Goal: Information Seeking & Learning: Learn about a topic

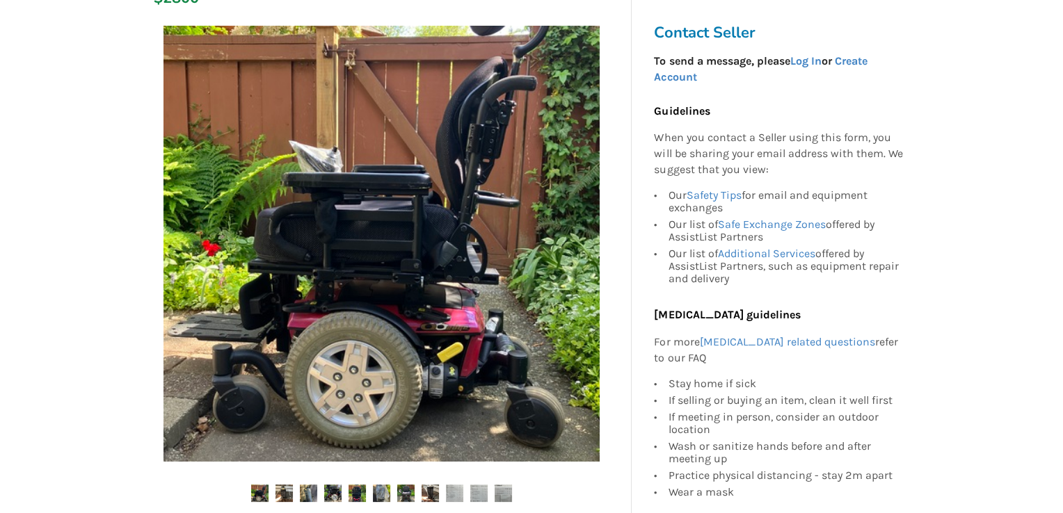
scroll to position [139, 0]
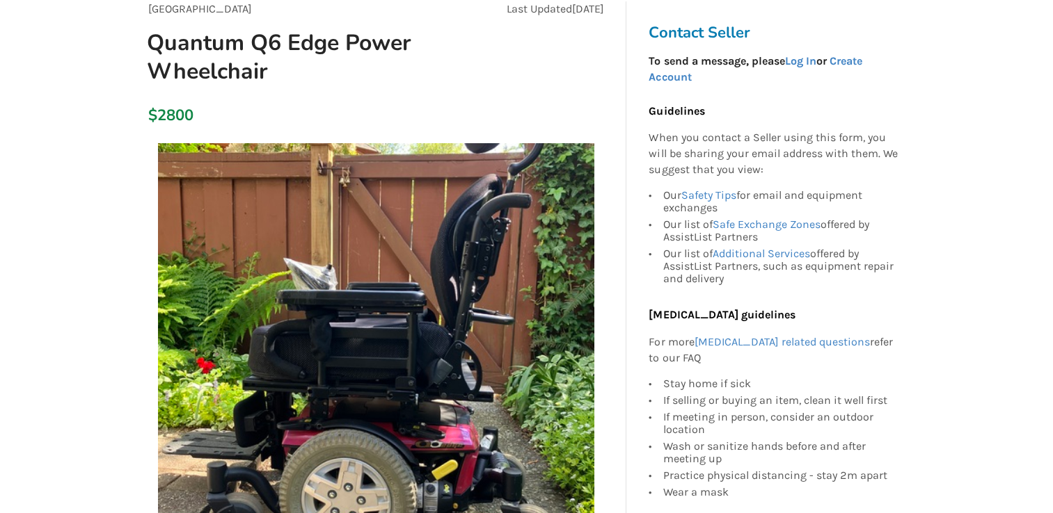
click at [555, 356] on img at bounding box center [376, 361] width 436 height 436
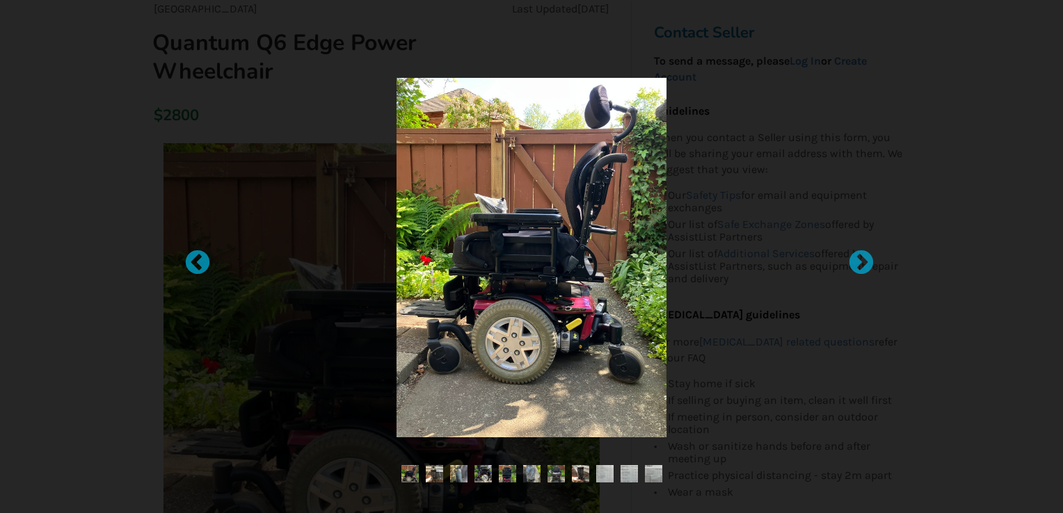
click at [587, 288] on img at bounding box center [531, 258] width 269 height 360
click at [859, 257] on div at bounding box center [854, 257] width 14 height 14
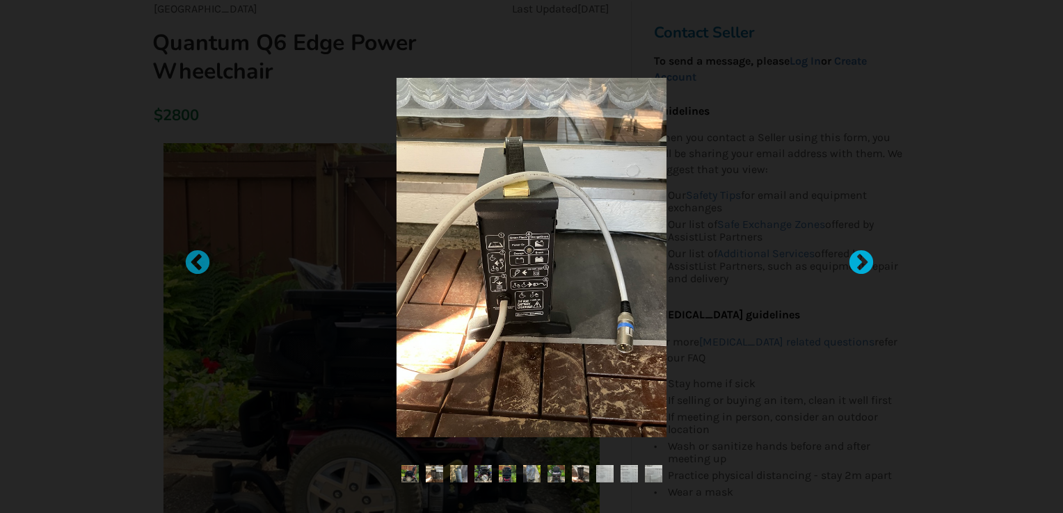
click at [859, 257] on div at bounding box center [854, 257] width 14 height 14
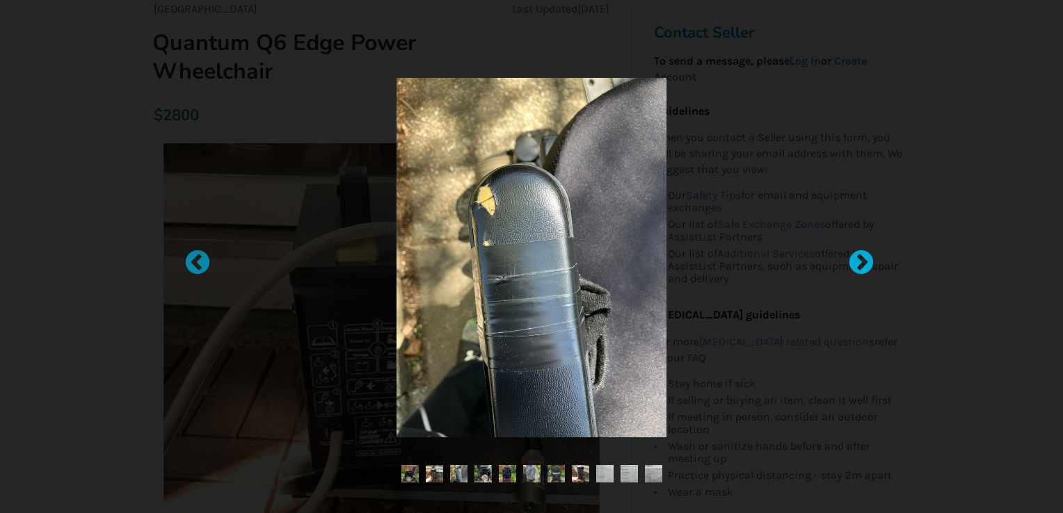
click at [859, 257] on div at bounding box center [854, 257] width 14 height 14
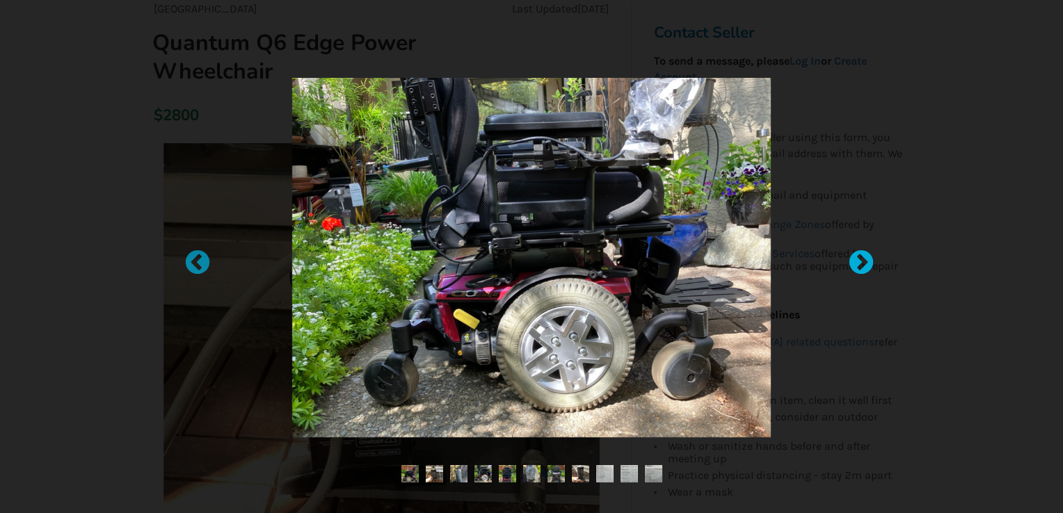
click at [859, 257] on div at bounding box center [854, 257] width 14 height 14
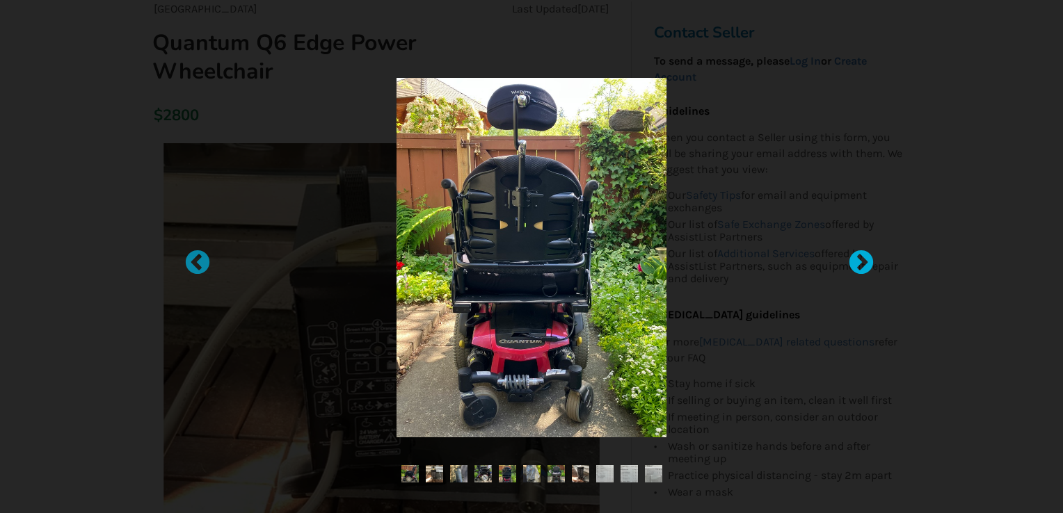
click at [859, 257] on div at bounding box center [854, 257] width 14 height 14
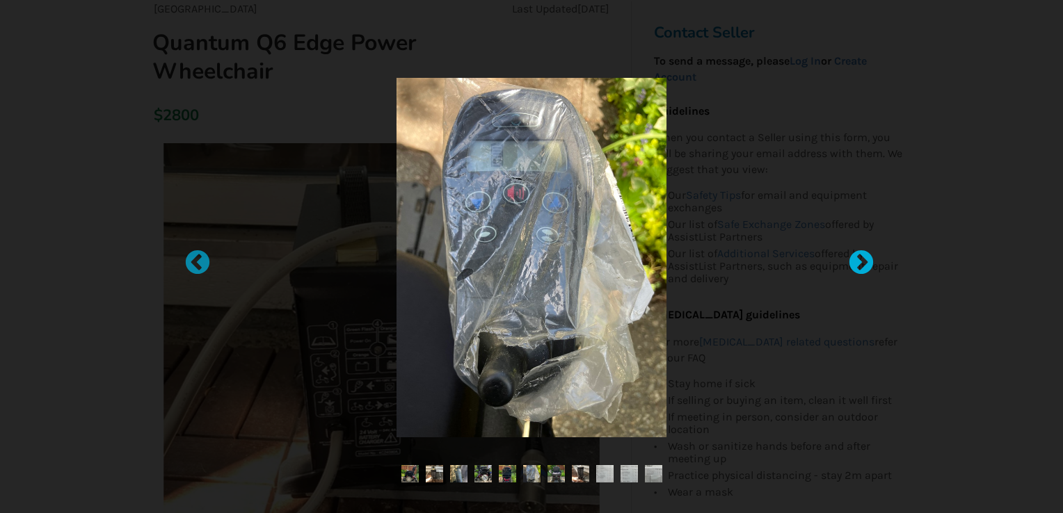
click at [859, 257] on div at bounding box center [854, 257] width 14 height 14
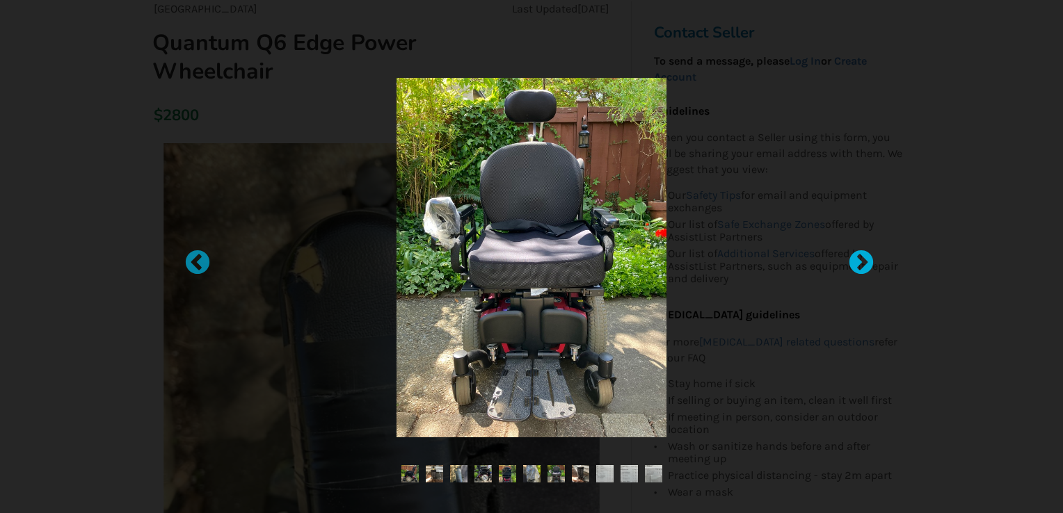
click at [859, 257] on div at bounding box center [854, 257] width 14 height 14
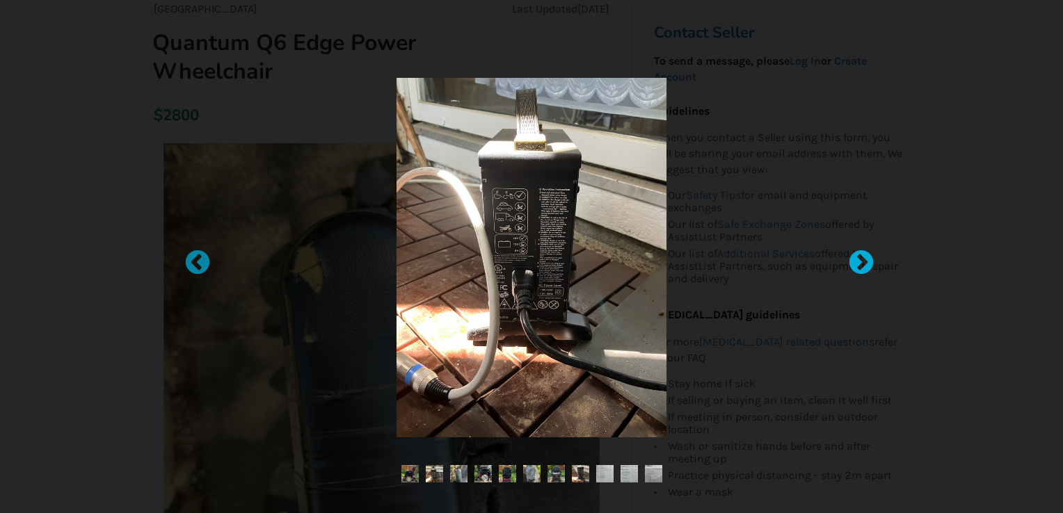
click at [859, 257] on div at bounding box center [854, 257] width 14 height 14
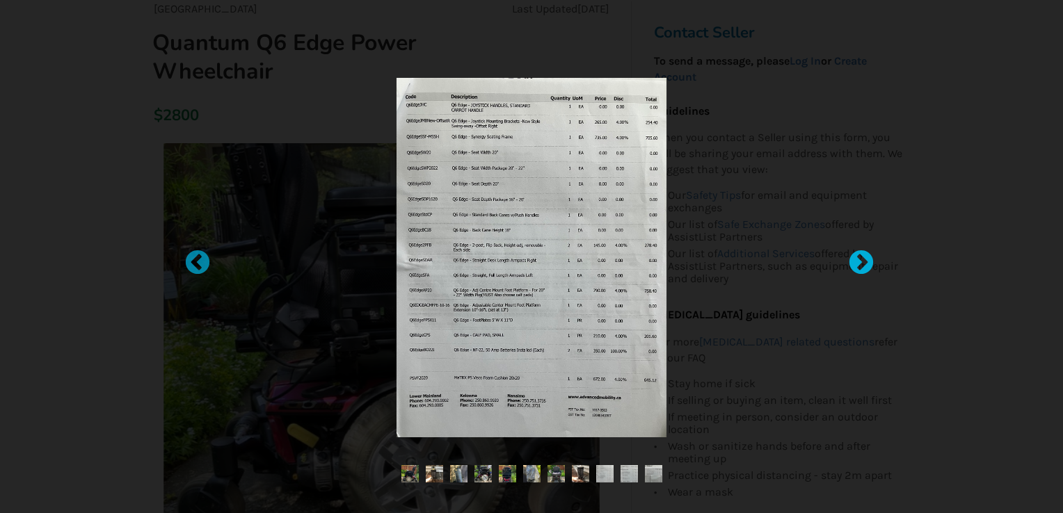
click at [859, 257] on div at bounding box center [854, 257] width 14 height 14
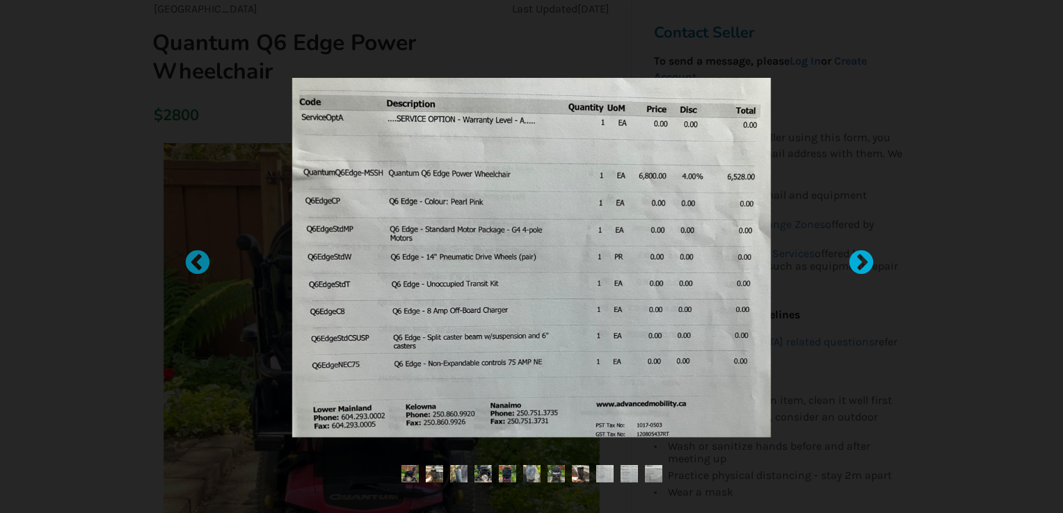
click at [859, 257] on div at bounding box center [854, 257] width 14 height 14
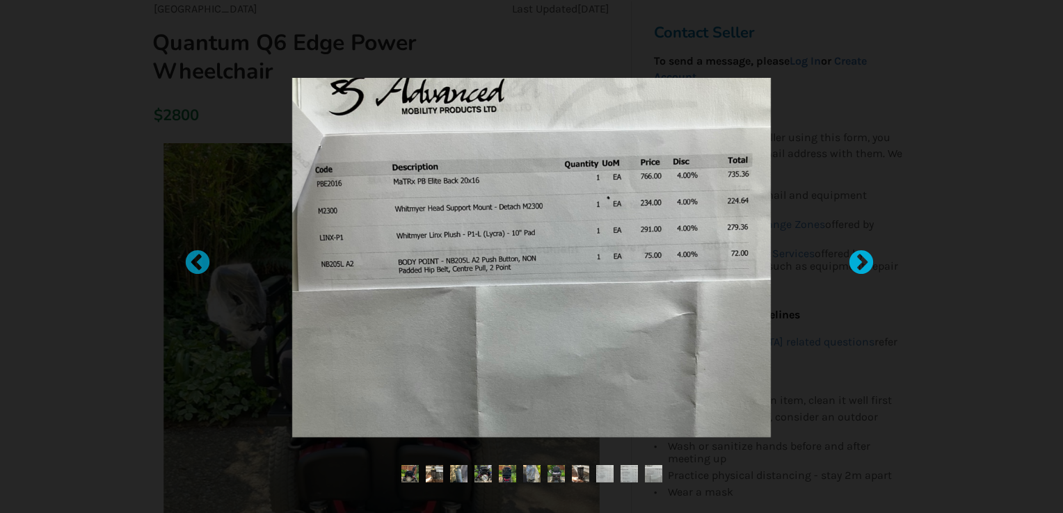
click at [859, 257] on div at bounding box center [854, 257] width 14 height 14
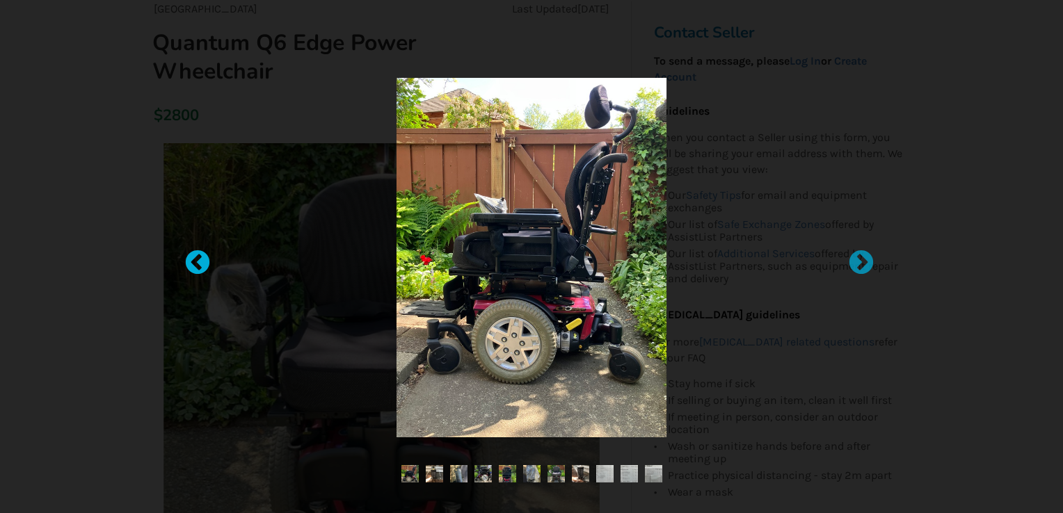
click at [193, 264] on div at bounding box center [191, 257] width 14 height 14
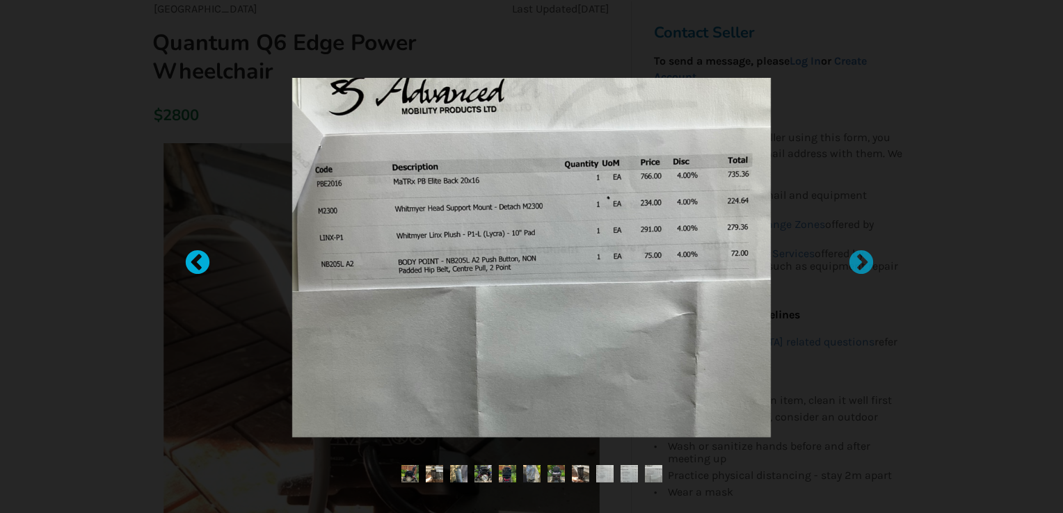
click at [197, 261] on div at bounding box center [191, 257] width 14 height 14
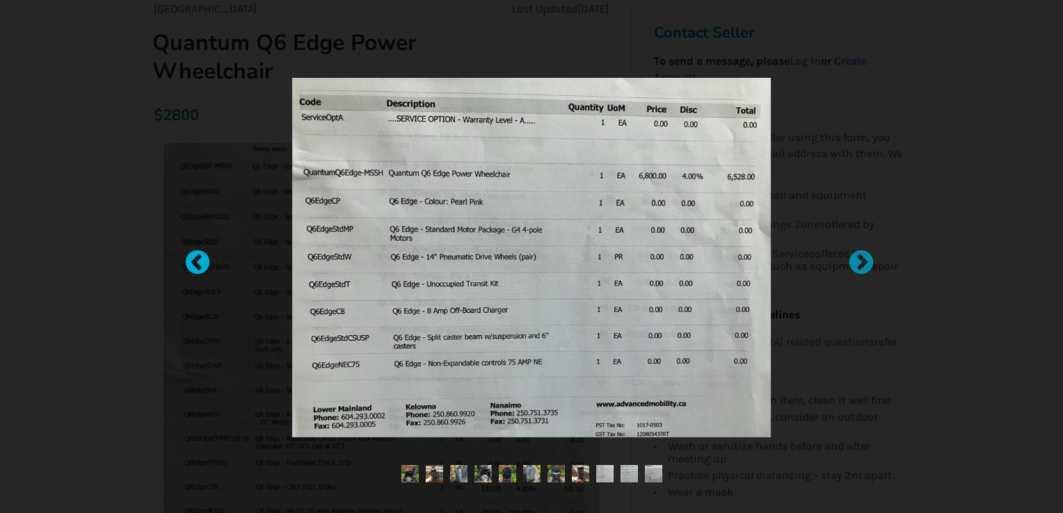
click at [197, 261] on div at bounding box center [191, 257] width 14 height 14
